Goal: Task Accomplishment & Management: Manage account settings

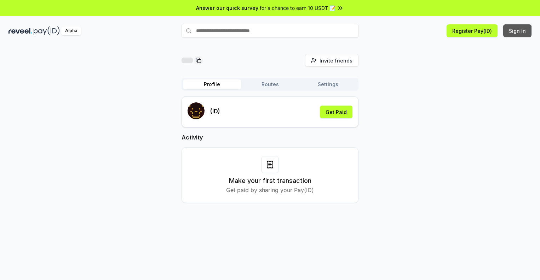
click at [517, 31] on button "Sign In" at bounding box center [517, 30] width 28 height 13
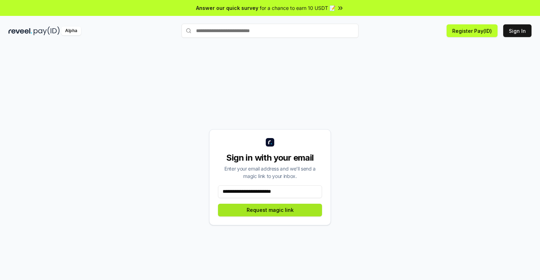
type input "**********"
click at [270, 210] on button "Request magic link" at bounding box center [270, 210] width 104 height 13
